Goal: Task Accomplishment & Management: Manage account settings

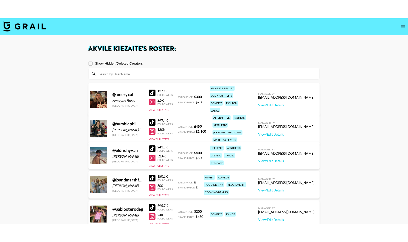
scroll to position [52, 0]
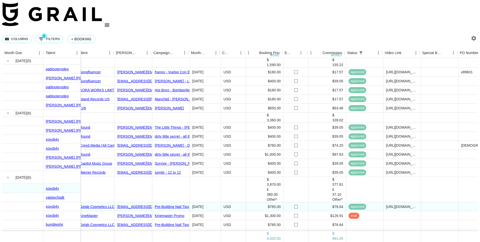
scroll to position [1, 91]
click at [272, 229] on div "$1,000.00" at bounding box center [266, 233] width 38 height 9
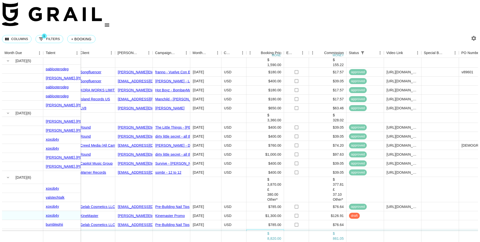
click at [273, 229] on div "$1,000.00" at bounding box center [266, 233] width 38 height 9
click at [274, 229] on div "$1,000.00" at bounding box center [266, 233] width 38 height 9
click at [274, 231] on div "1000" at bounding box center [265, 233] width 37 height 5
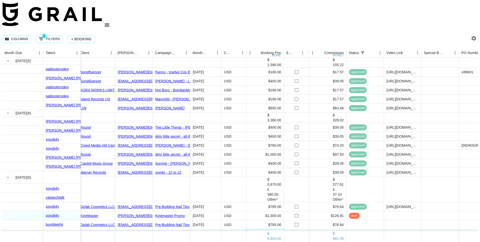
type input "1050"
click at [330, 238] on div "£37.10" at bounding box center [328, 242] width 38 height 9
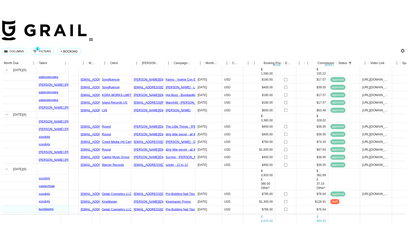
scroll to position [1, 41]
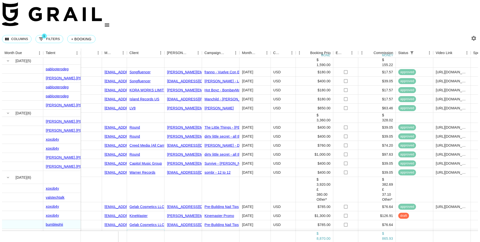
click at [146, 232] on link "Pack Records, Inc." at bounding box center [145, 234] width 30 height 4
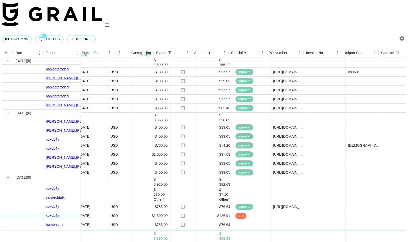
scroll to position [1, 423]
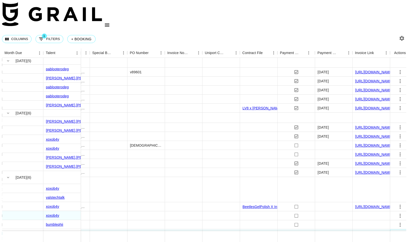
click at [400, 231] on icon "select merge strategy" at bounding box center [400, 234] width 6 height 6
click at [389, 157] on li "Confirm" at bounding box center [392, 158] width 33 height 9
click at [396, 177] on li "Draft Created" at bounding box center [392, 176] width 33 height 9
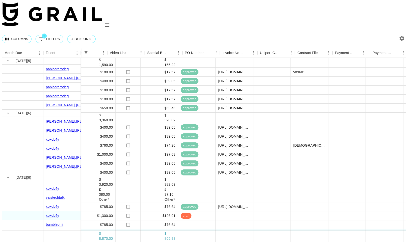
scroll to position [1, 196]
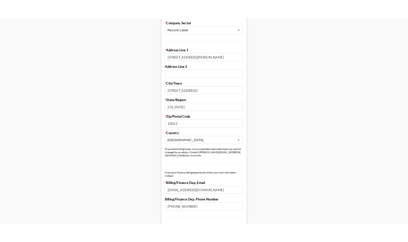
scroll to position [128, 0]
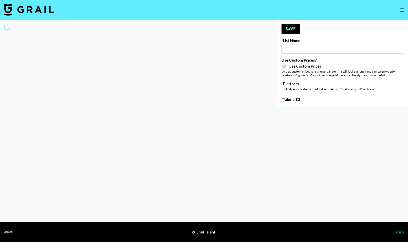
type input "FaceApp"
checkbox input "true"
select select "Brand"
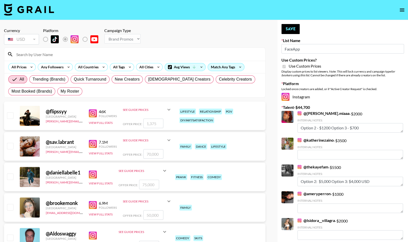
click at [61, 53] on input at bounding box center [137, 54] width 249 height 8
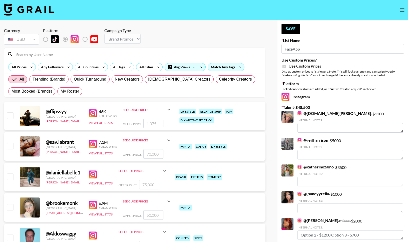
type textarea "option 2: 800 option 3: 750"
type textarea "option 2: 700 option 3: 650"
type textarea "option 2: 800 option 3: 750"
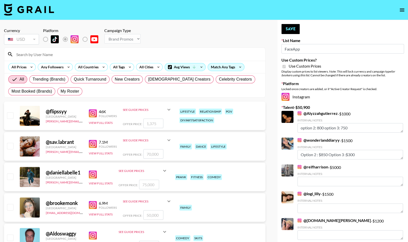
type textarea "o2= $675 o3= $225"
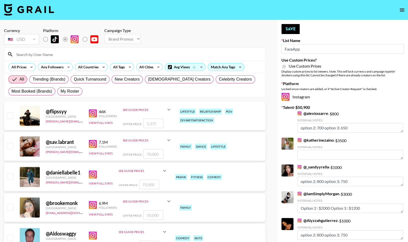
type textarea "OP 2: $2,200, OP 3: $800-$1,000."
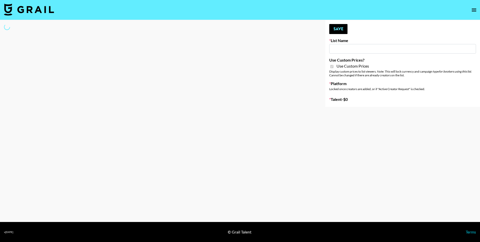
type input "FaceApp"
checkbox input "true"
select select "Brand"
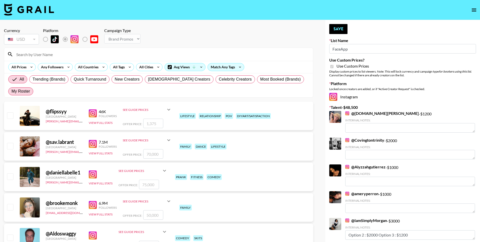
click at [30, 88] on span "My Roster" at bounding box center [21, 91] width 19 height 6
click at [12, 91] on input "My Roster" at bounding box center [12, 91] width 0 height 0
radio input "true"
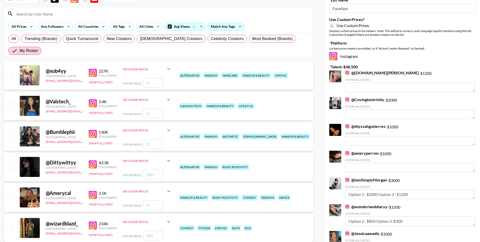
scroll to position [42, 0]
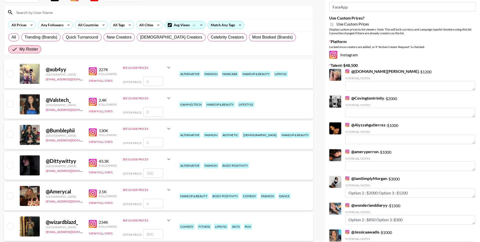
click at [11, 131] on input "checkbox" at bounding box center [10, 134] width 6 height 6
click at [10, 131] on input "checkbox" at bounding box center [10, 134] width 6 height 6
click at [141, 138] on div "Offer Price:" at bounding box center [147, 143] width 49 height 10
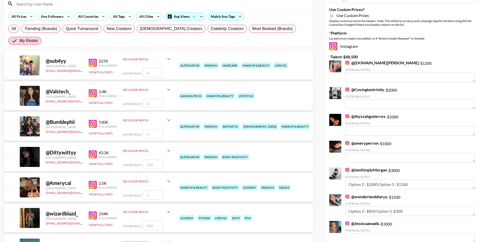
scroll to position [51, 0]
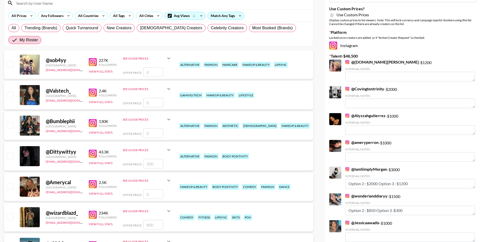
click at [155, 125] on div "@ Bumblephii United Kingdom akvile.kiezaite@grail-talent.com 130K Followers Vie…" at bounding box center [159, 125] width 310 height 29
click at [154, 128] on input "number" at bounding box center [153, 133] width 20 height 10
click at [13, 122] on input "checkbox" at bounding box center [10, 125] width 6 height 6
checkbox input "false"
click at [146, 128] on input "number" at bounding box center [153, 133] width 20 height 10
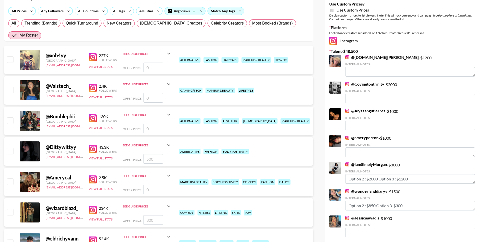
scroll to position [57, 0]
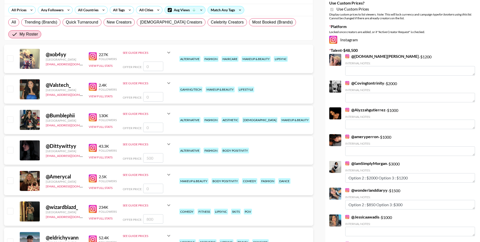
type textarea "option 2: 800 option 3: 750"
type textarea "option 2: 700 option 3: 650"
type textarea "option 2: 800 option 3: 750"
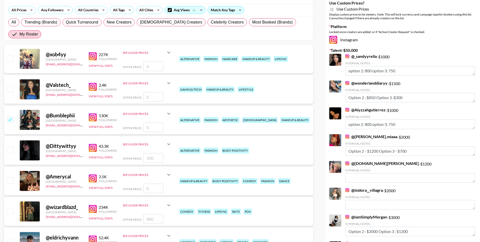
checkbox input "true"
type input "9"
checkbox input "false"
checkbox input "true"
type input "900"
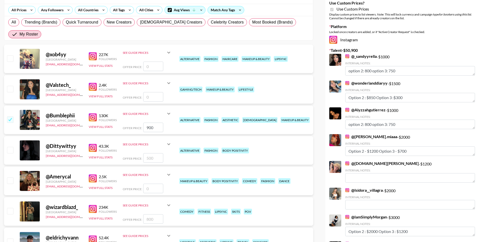
click at [213, 117] on div "fashion" at bounding box center [211, 120] width 15 height 6
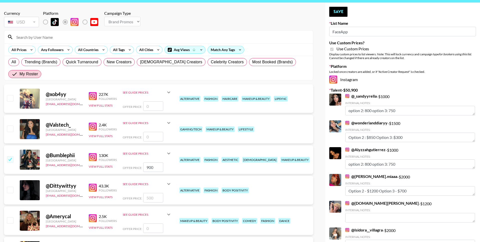
scroll to position [12, 0]
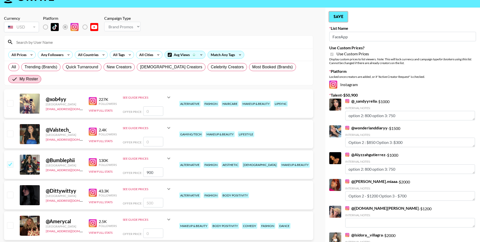
click at [342, 19] on button "Save" at bounding box center [339, 17] width 18 height 10
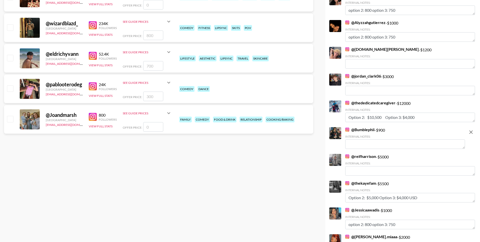
scroll to position [249, 0]
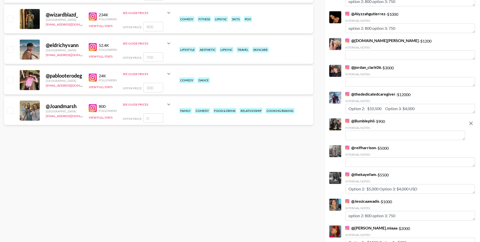
click at [371, 130] on div "Internal Notes:" at bounding box center [406, 133] width 120 height 14
click at [370, 133] on textarea at bounding box center [406, 136] width 120 height 10
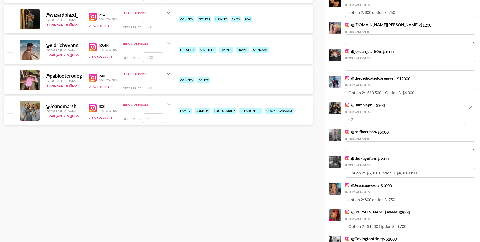
type textarea "o"
type textarea "0"
paste textarea "$675"
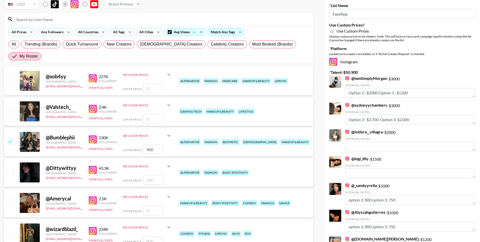
scroll to position [0, 0]
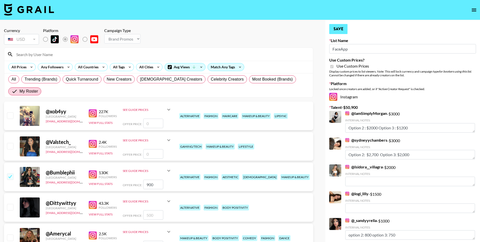
type textarea "o2= $675 o3= $225"
click at [338, 27] on button "Save" at bounding box center [339, 29] width 18 height 10
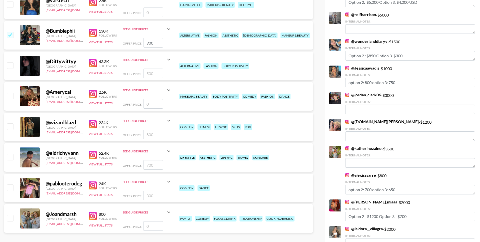
scroll to position [143, 0]
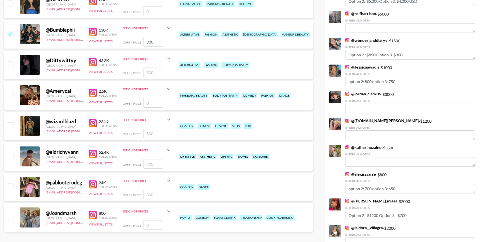
click at [11, 153] on input "checkbox" at bounding box center [10, 156] width 6 height 6
checkbox input "true"
type input "700"
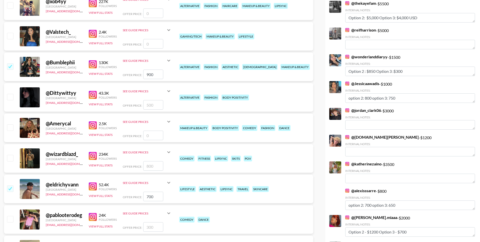
scroll to position [0, 0]
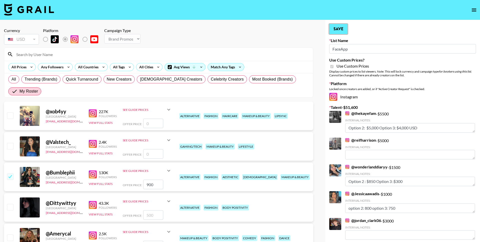
click at [342, 28] on button "Save" at bounding box center [339, 29] width 18 height 10
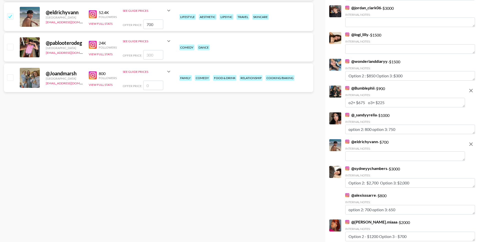
scroll to position [290, 0]
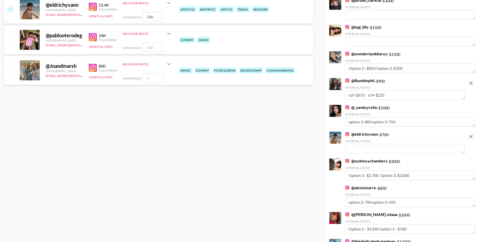
click at [364, 152] on textarea at bounding box center [406, 149] width 120 height 10
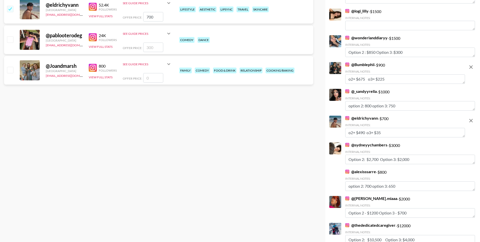
type textarea "o2= $490 o3= $350"
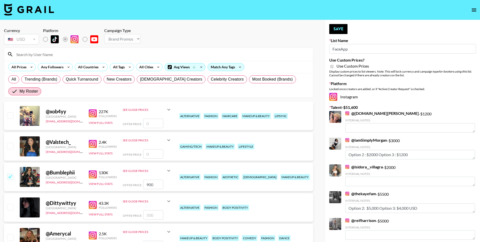
type textarea "OP 2: $2,200, OP 3: $800-$1,000."
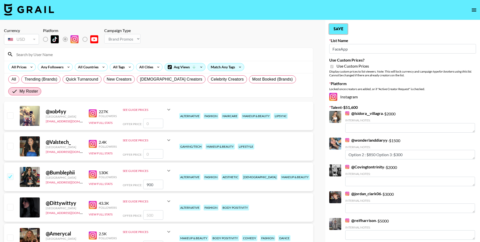
click at [339, 27] on button "Save" at bounding box center [339, 29] width 18 height 10
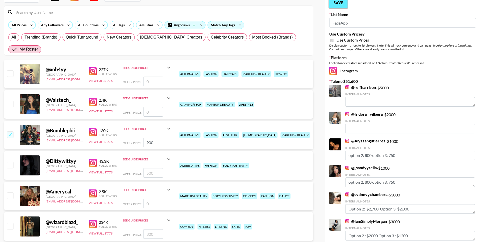
scroll to position [55, 0]
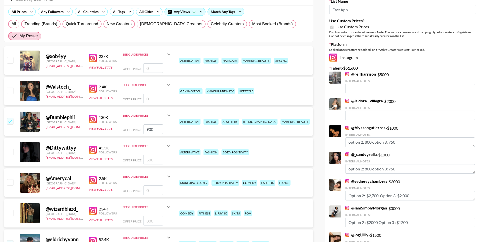
click at [11, 210] on input "checkbox" at bounding box center [10, 213] width 6 height 6
checkbox input "true"
type input "800"
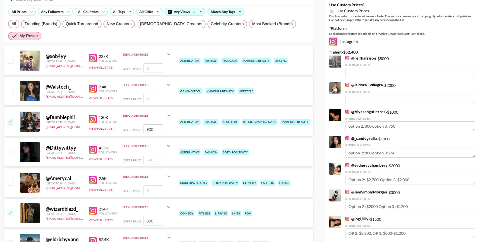
scroll to position [0, 0]
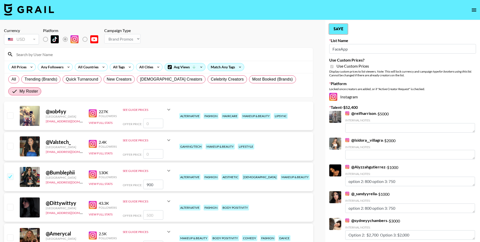
click at [341, 28] on button "Save" at bounding box center [339, 29] width 18 height 10
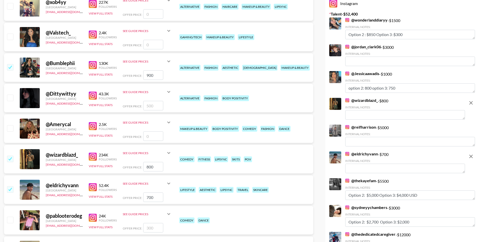
scroll to position [111, 0]
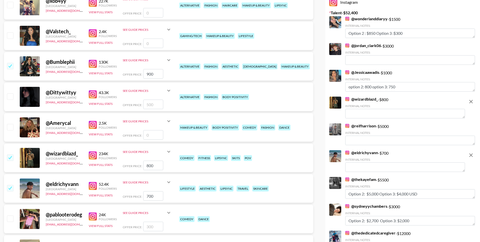
click at [373, 114] on textarea at bounding box center [406, 114] width 120 height 10
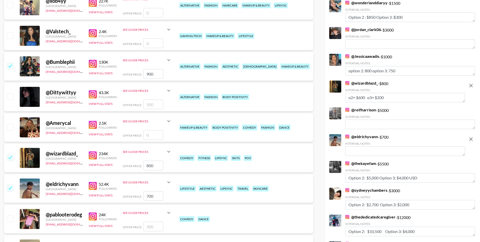
type textarea "o2= $600 o3= $200"
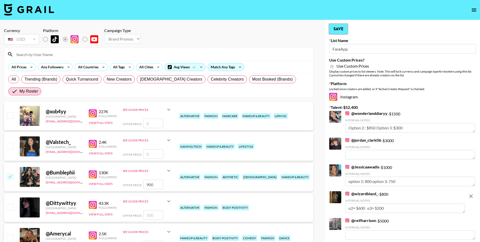
click at [343, 31] on button "Save" at bounding box center [339, 29] width 18 height 10
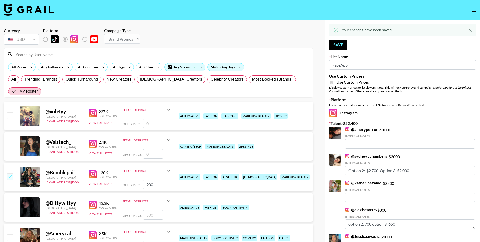
type textarea "OP 2: $2,200, OP 3: $800-$1,000."
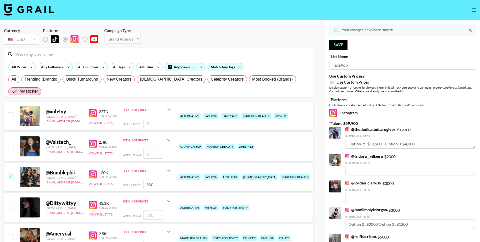
click at [473, 11] on icon "open drawer" at bounding box center [474, 10] width 5 height 3
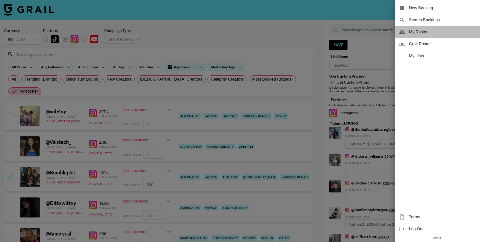
click at [420, 31] on span "My Roster" at bounding box center [442, 32] width 67 height 6
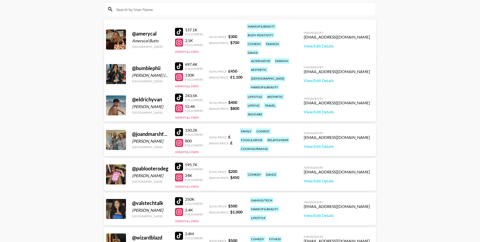
scroll to position [66, 0]
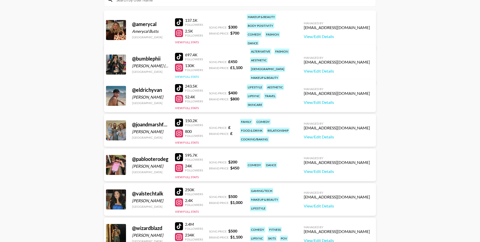
click at [192, 75] on button "View Full Stats" at bounding box center [187, 77] width 24 height 4
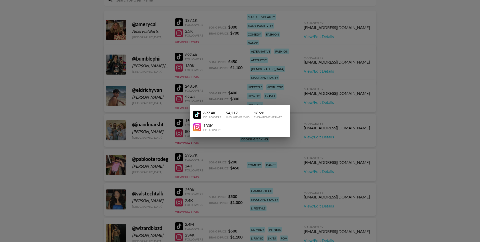
click at [254, 76] on div at bounding box center [240, 121] width 480 height 242
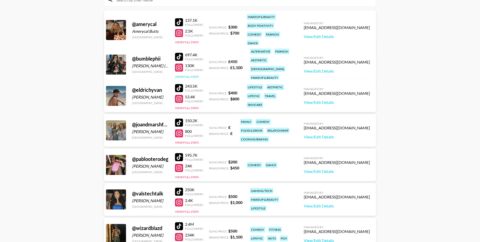
click at [180, 75] on button "View Full Stats" at bounding box center [187, 77] width 24 height 4
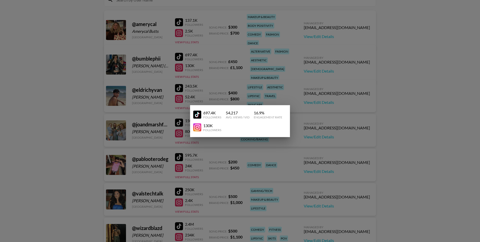
click at [189, 69] on div at bounding box center [240, 121] width 480 height 242
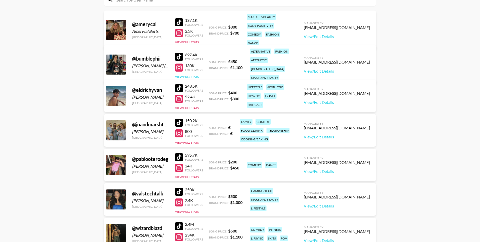
click at [191, 75] on button "View Full Stats" at bounding box center [187, 77] width 24 height 4
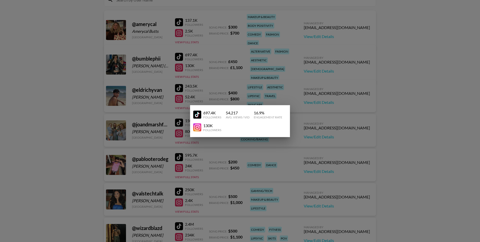
click at [201, 71] on div at bounding box center [240, 121] width 480 height 242
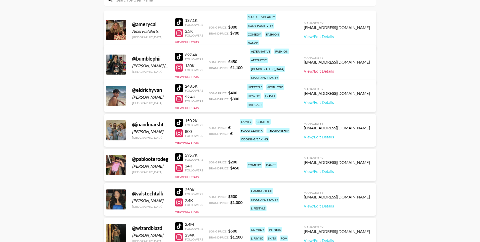
click at [329, 69] on link "View/Edit Details" at bounding box center [337, 71] width 66 height 5
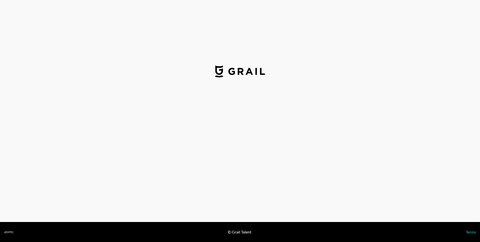
select select "GBP"
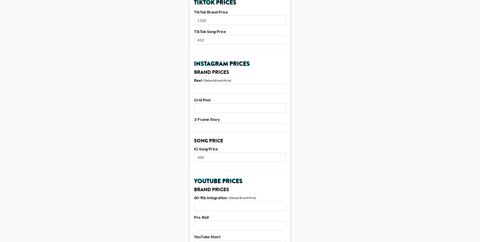
scroll to position [193, 0]
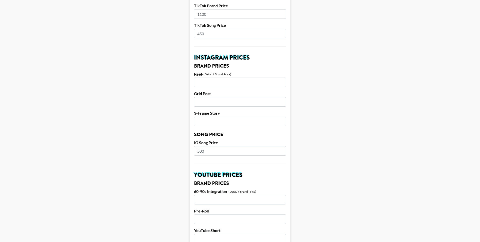
click at [222, 84] on input "number" at bounding box center [240, 83] width 92 height 10
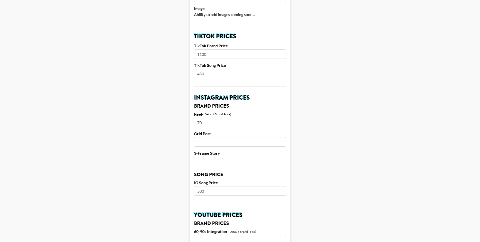
type input "7"
drag, startPoint x: 194, startPoint y: 113, endPoint x: 220, endPoint y: 181, distance: 73.0
click at [220, 181] on form "Airtable ID: recY78IkVaUjg3lsL Manager(s) [EMAIL_ADDRESS][DOMAIN_NAME] ​ TikTok…" at bounding box center [240, 186] width 100 height 623
click at [219, 189] on input "500" at bounding box center [240, 191] width 92 height 10
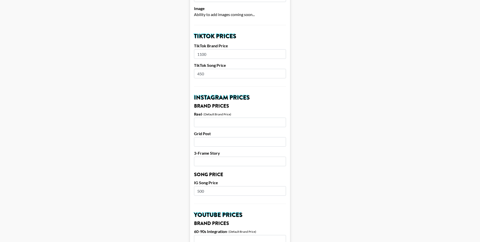
click at [219, 189] on input "500" at bounding box center [240, 191] width 92 height 10
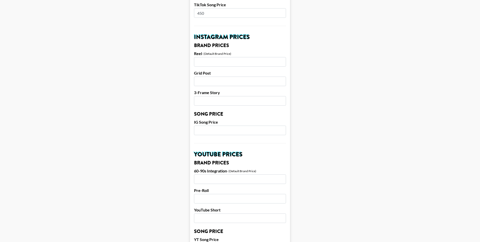
scroll to position [215, 0]
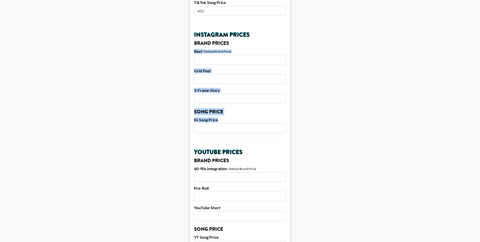
drag, startPoint x: 194, startPoint y: 50, endPoint x: 221, endPoint y: 122, distance: 76.5
click at [221, 122] on form "Airtable ID: recY78IkVaUjg3lsL Manager(s) [EMAIL_ADDRESS][DOMAIN_NAME] ​ TikTok…" at bounding box center [240, 124] width 100 height 623
copy form "Reel - (Default Brand Price) Grid Post 3-Frame Story Song Price IG Song Price"
click at [226, 69] on label "Grid Post" at bounding box center [240, 70] width 92 height 5
click at [226, 62] on input "number" at bounding box center [240, 60] width 92 height 10
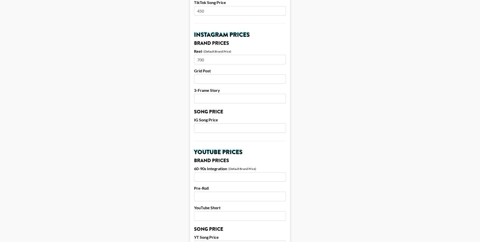
type input "700"
click at [213, 80] on input "number" at bounding box center [240, 79] width 92 height 10
type input "520"
click at [209, 99] on input "number" at bounding box center [240, 99] width 92 height 10
type input "180"
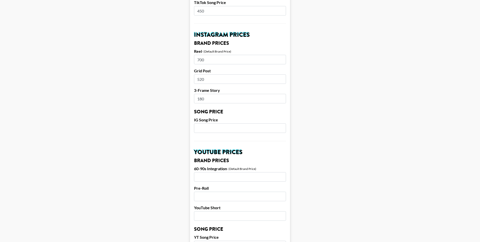
click at [204, 127] on input "number" at bounding box center [240, 128] width 92 height 10
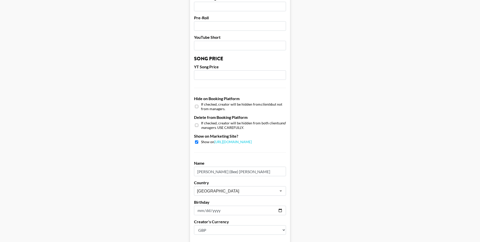
scroll to position [436, 0]
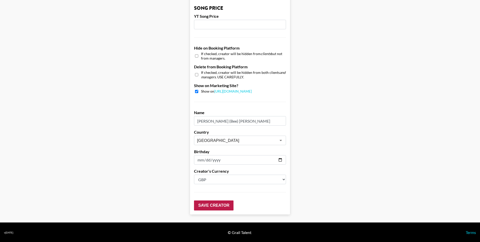
type input "360"
click at [224, 207] on input "Save Creator" at bounding box center [214, 205] width 40 height 10
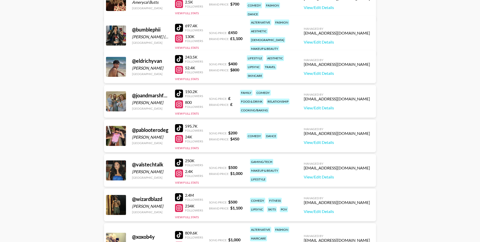
scroll to position [110, 0]
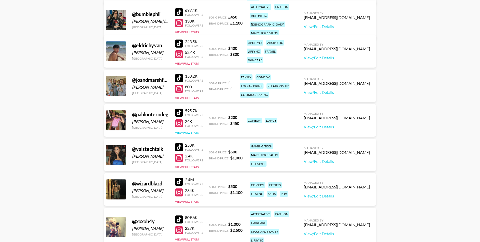
click at [189, 133] on button "View Full Stats" at bounding box center [187, 133] width 24 height 4
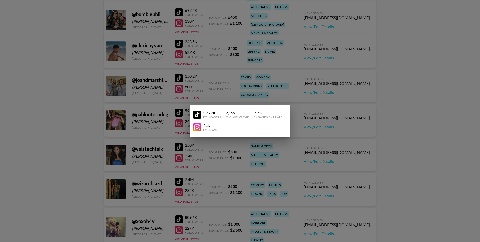
click at [228, 112] on div "2,159" at bounding box center [238, 112] width 24 height 5
click at [199, 116] on img at bounding box center [197, 115] width 8 height 8
click at [162, 77] on div at bounding box center [240, 121] width 480 height 242
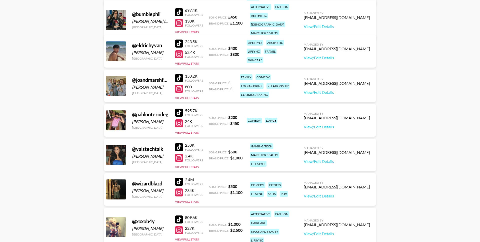
click at [195, 100] on div "150.2K Followers 800 Followers View Full Stats" at bounding box center [189, 86] width 28 height 29
click at [195, 95] on div "150.2K Followers 800 Followers View Full Stats" at bounding box center [189, 86] width 28 height 29
click at [195, 96] on div "150.2K Followers 800 Followers View Full Stats" at bounding box center [189, 86] width 28 height 29
click at [195, 96] on button "View Full Stats" at bounding box center [187, 98] width 24 height 4
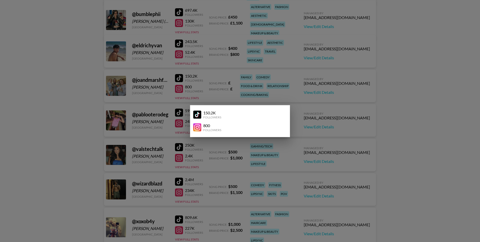
click at [196, 91] on div at bounding box center [240, 121] width 480 height 242
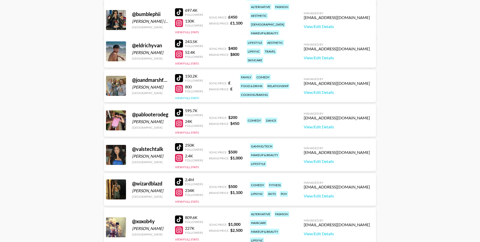
scroll to position [0, 0]
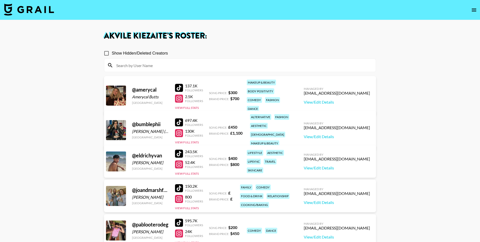
click at [474, 11] on icon "open drawer" at bounding box center [474, 10] width 5 height 3
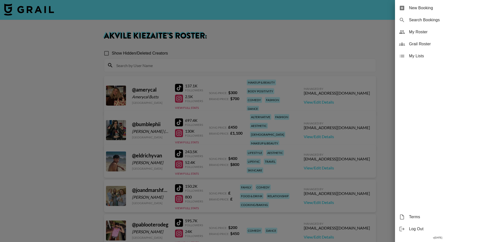
click at [432, 34] on span "My Roster" at bounding box center [442, 32] width 67 height 6
click at [138, 43] on div at bounding box center [240, 121] width 480 height 242
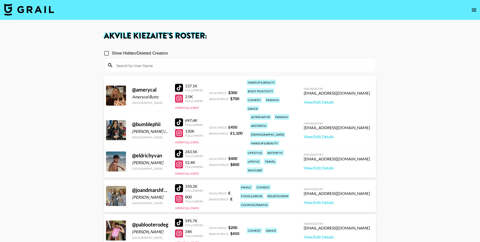
click at [45, 13] on img at bounding box center [29, 10] width 50 height 12
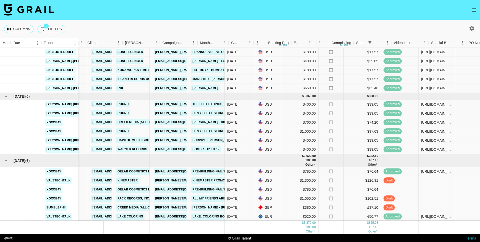
scroll to position [7, 95]
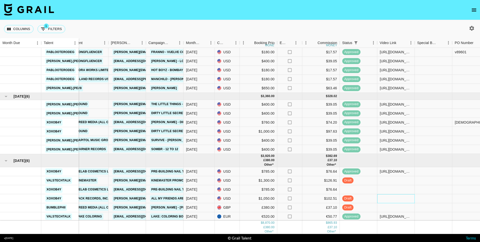
click at [387, 197] on div at bounding box center [397, 198] width 38 height 9
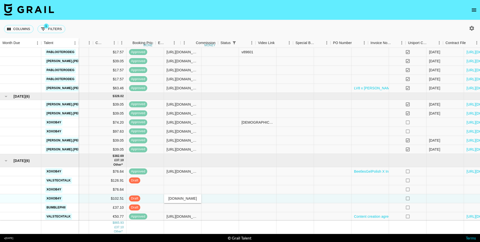
scroll to position [7, 350]
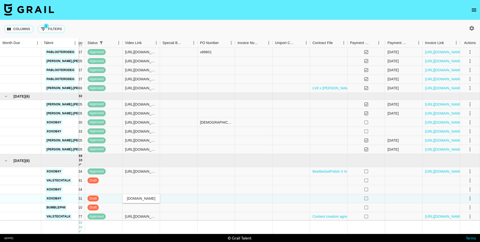
type input "https://www.tiktok.com/@xoxob4y/video/7538541434354404639"
click at [466, 197] on div at bounding box center [470, 198] width 9 height 9
click at [468, 198] on icon "select merge strategy" at bounding box center [470, 198] width 6 height 6
click at [461, 189] on div "Approve" at bounding box center [459, 188] width 15 height 6
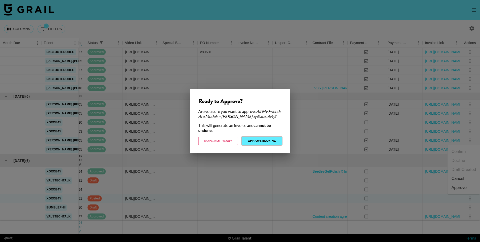
click at [272, 141] on button "Approve Booking" at bounding box center [262, 141] width 40 height 8
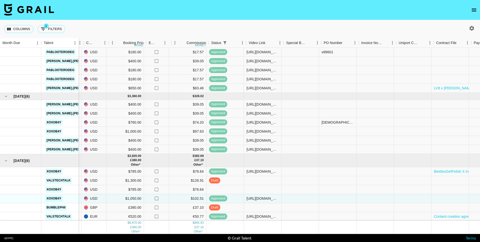
scroll to position [7, 226]
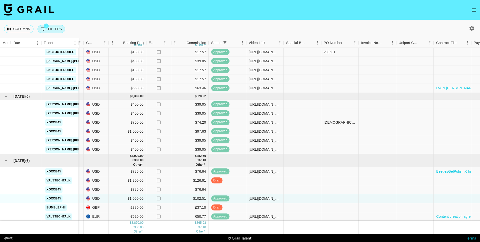
click at [57, 31] on button "1 Filters" at bounding box center [52, 29] width 28 height 8
select select "status"
select select "isNotAnyOf"
select select "status"
select select "isNotAnyOf"
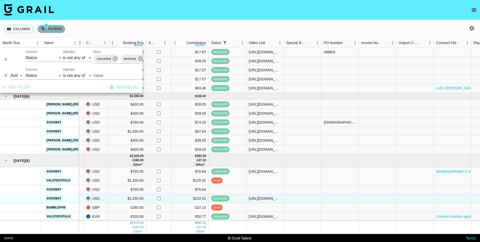
click at [55, 31] on button "1 Filters" at bounding box center [52, 29] width 28 height 8
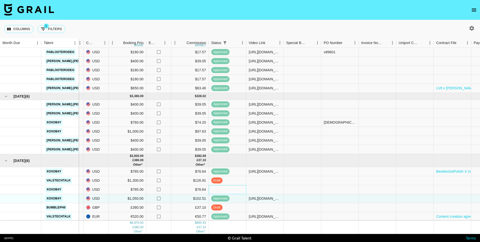
click at [221, 192] on div at bounding box center [228, 189] width 38 height 9
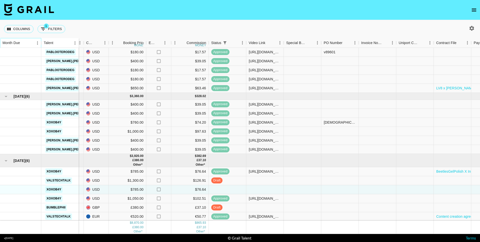
click at [21, 45] on div "Month Due" at bounding box center [23, 43] width 7 height 7
click at [24, 45] on button "Sort" at bounding box center [23, 43] width 7 height 7
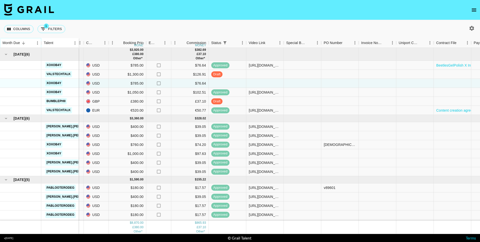
click at [24, 45] on button "Sort" at bounding box center [23, 43] width 7 height 7
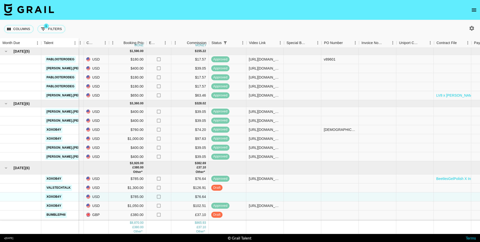
scroll to position [0, 226]
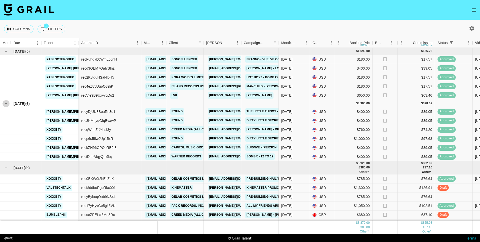
click at [6, 103] on icon "hide children" at bounding box center [6, 103] width 5 height 5
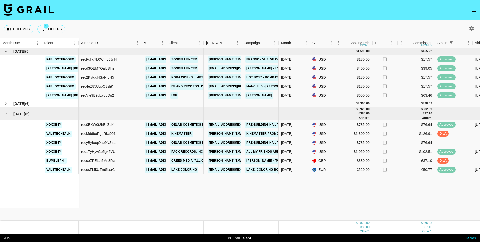
click at [5, 106] on button "see children" at bounding box center [6, 103] width 7 height 7
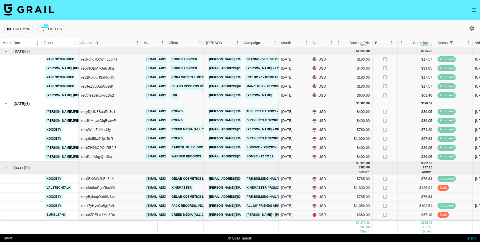
click at [5, 106] on icon "hide children" at bounding box center [6, 103] width 5 height 5
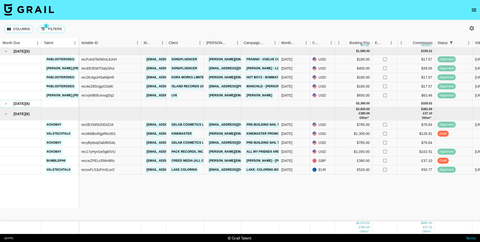
click at [5, 106] on button "see children" at bounding box center [6, 103] width 7 height 7
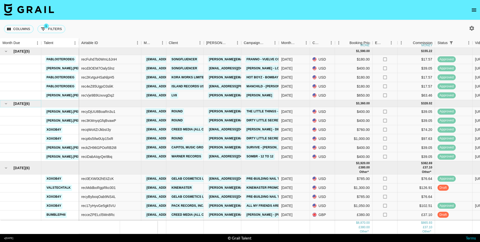
scroll to position [7, 0]
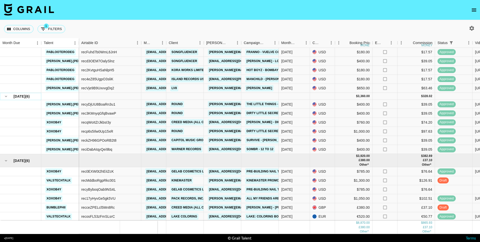
click at [3, 99] on button "hide children" at bounding box center [6, 96] width 7 height 7
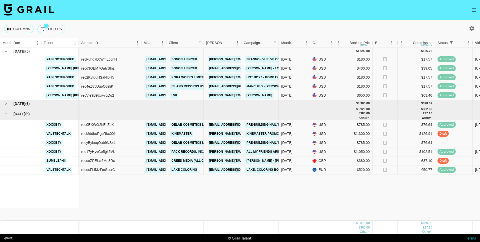
click at [4, 50] on icon "hide children" at bounding box center [6, 51] width 5 height 5
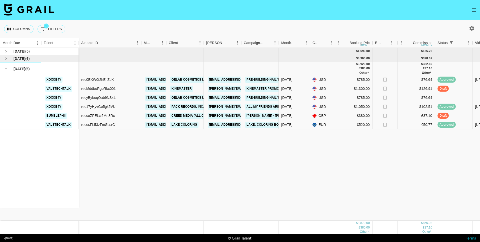
click at [5, 71] on button "hide children" at bounding box center [6, 68] width 7 height 7
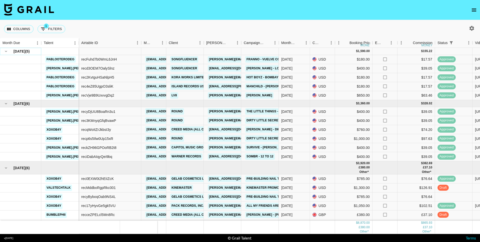
click at [5, 51] on icon "hide children" at bounding box center [6, 51] width 5 height 5
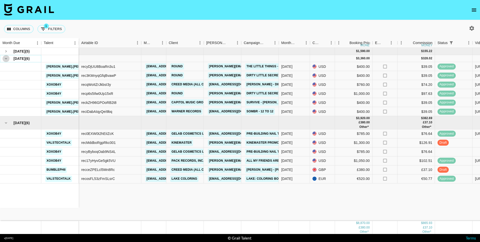
click at [6, 58] on icon "hide children" at bounding box center [6, 59] width 2 height 2
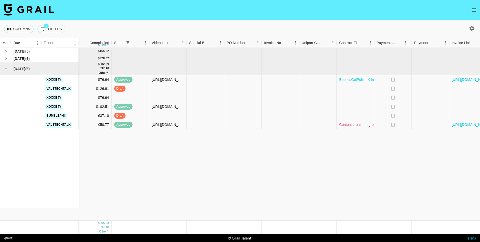
scroll to position [0, 350]
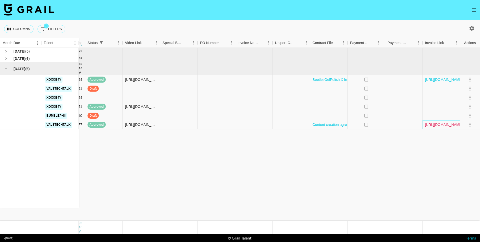
click at [441, 127] on link "https://in.xero.com/xDk4VhMDUEPNDIktHba1xw90pakZl1OPIslIrAdn" at bounding box center [444, 124] width 38 height 5
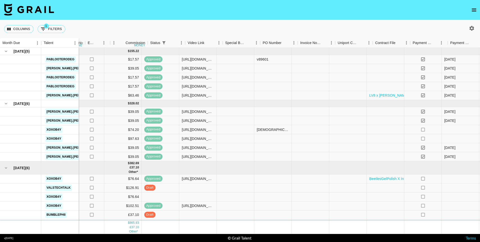
scroll to position [0, 288]
